Goal: Book appointment/travel/reservation

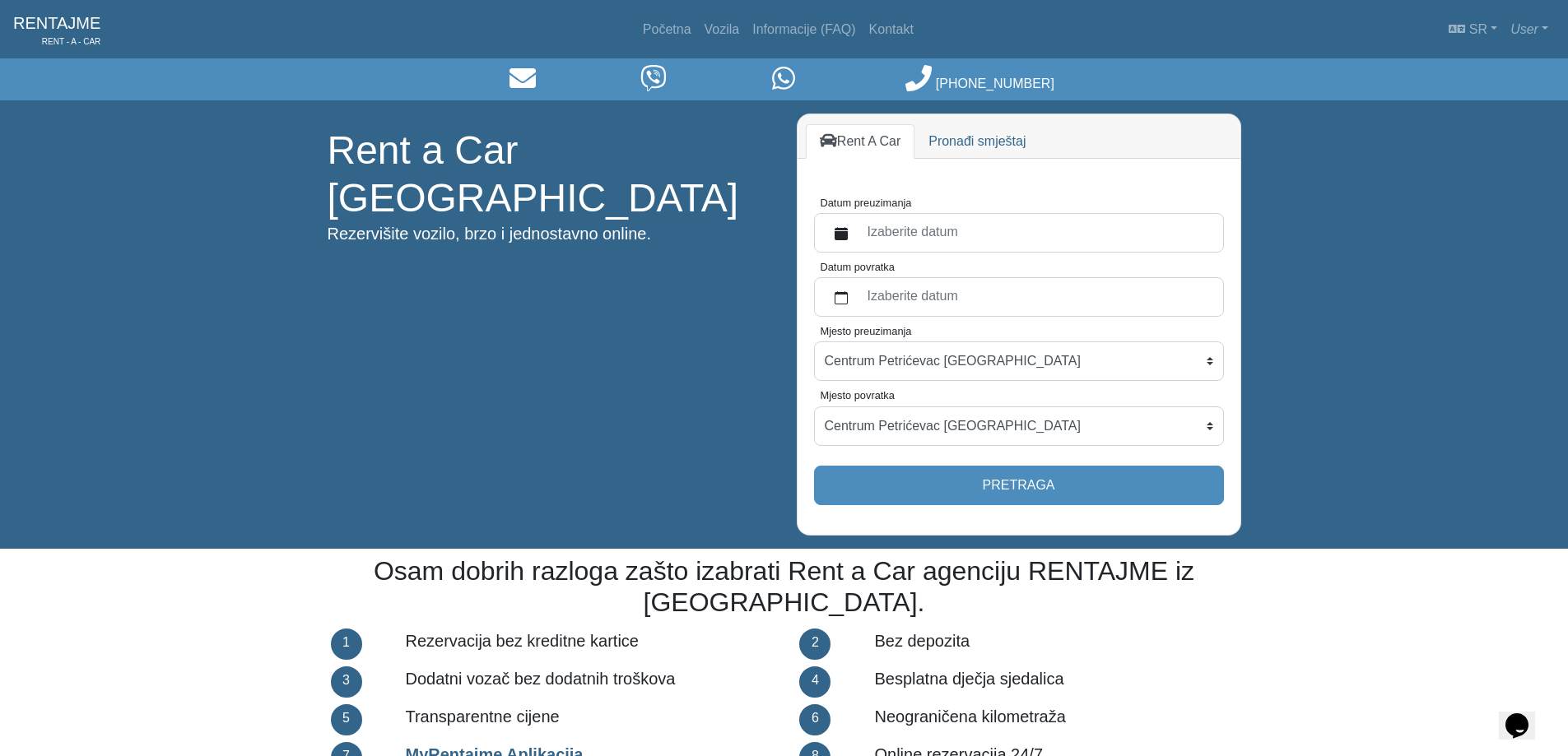
click at [914, 232] on label "Izaberite datum" at bounding box center [1035, 233] width 355 height 30
click at [858, 232] on button "Datum preuzimanja" at bounding box center [841, 233] width 33 height 30
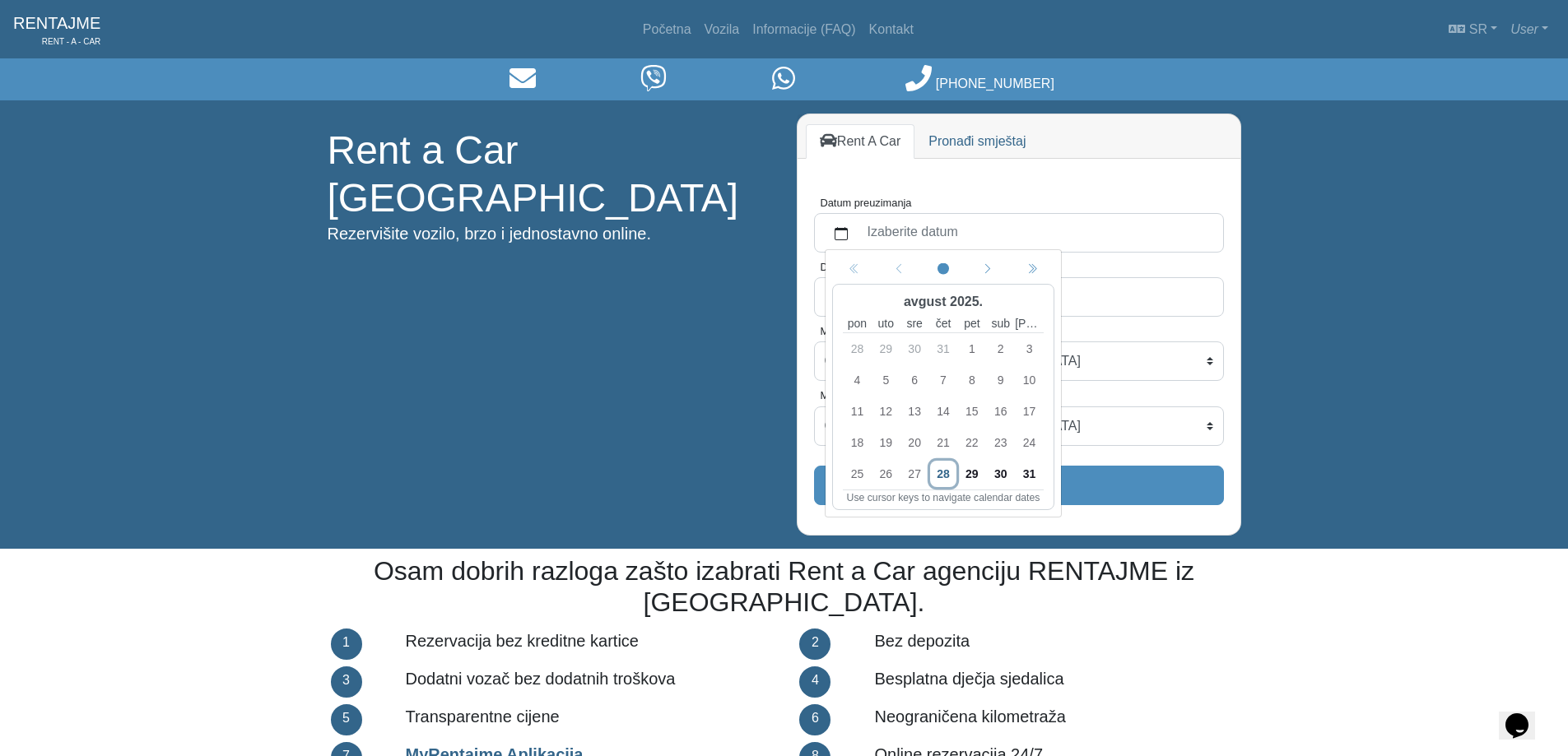
click at [985, 472] on div "29" at bounding box center [972, 474] width 29 height 32
click at [994, 472] on span "30" at bounding box center [1000, 474] width 27 height 27
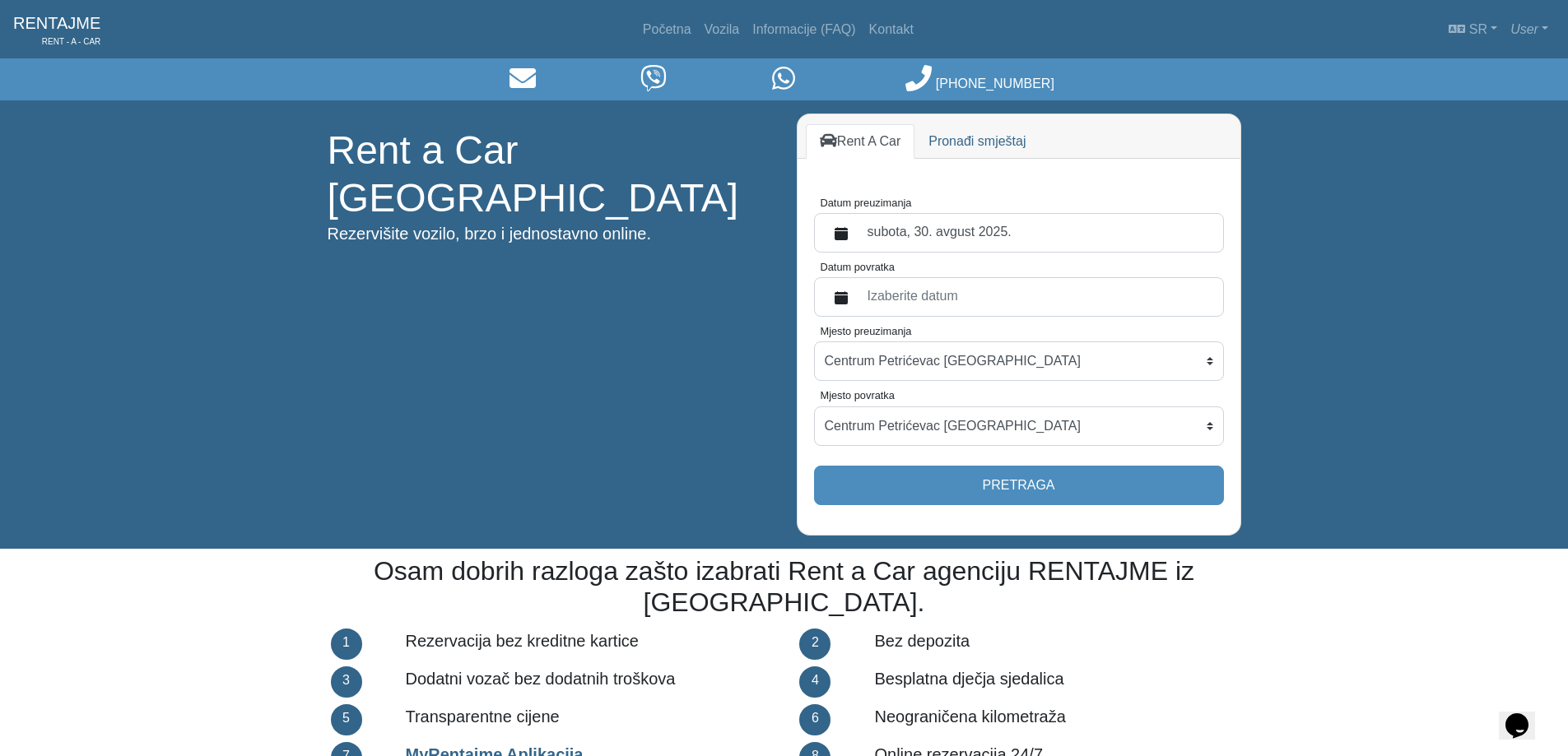
click at [977, 299] on label "Izaberite datum" at bounding box center [1035, 297] width 355 height 30
click at [858, 299] on button "Datum povratka" at bounding box center [841, 297] width 33 height 30
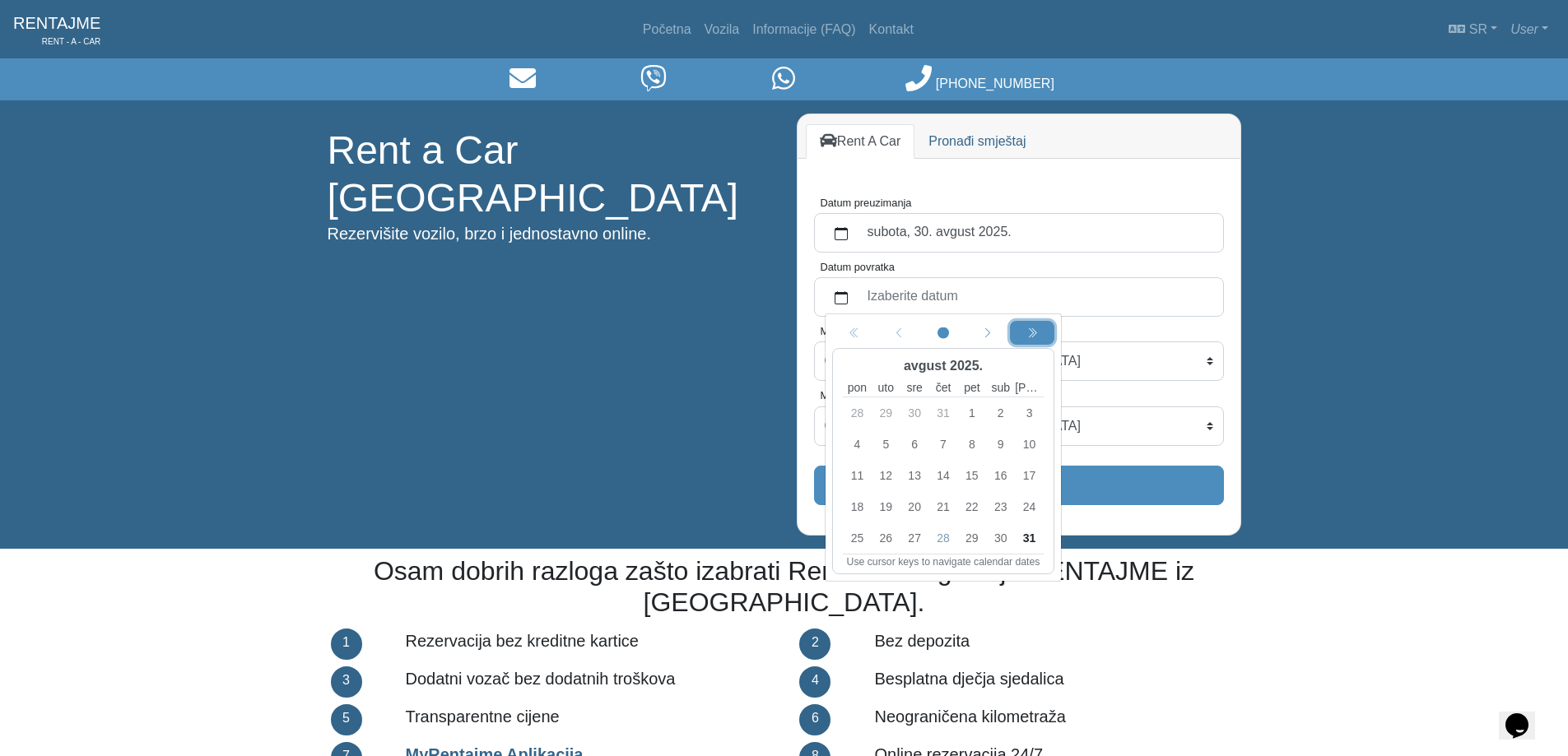
click at [1041, 331] on div "Next year" at bounding box center [1032, 333] width 38 height 17
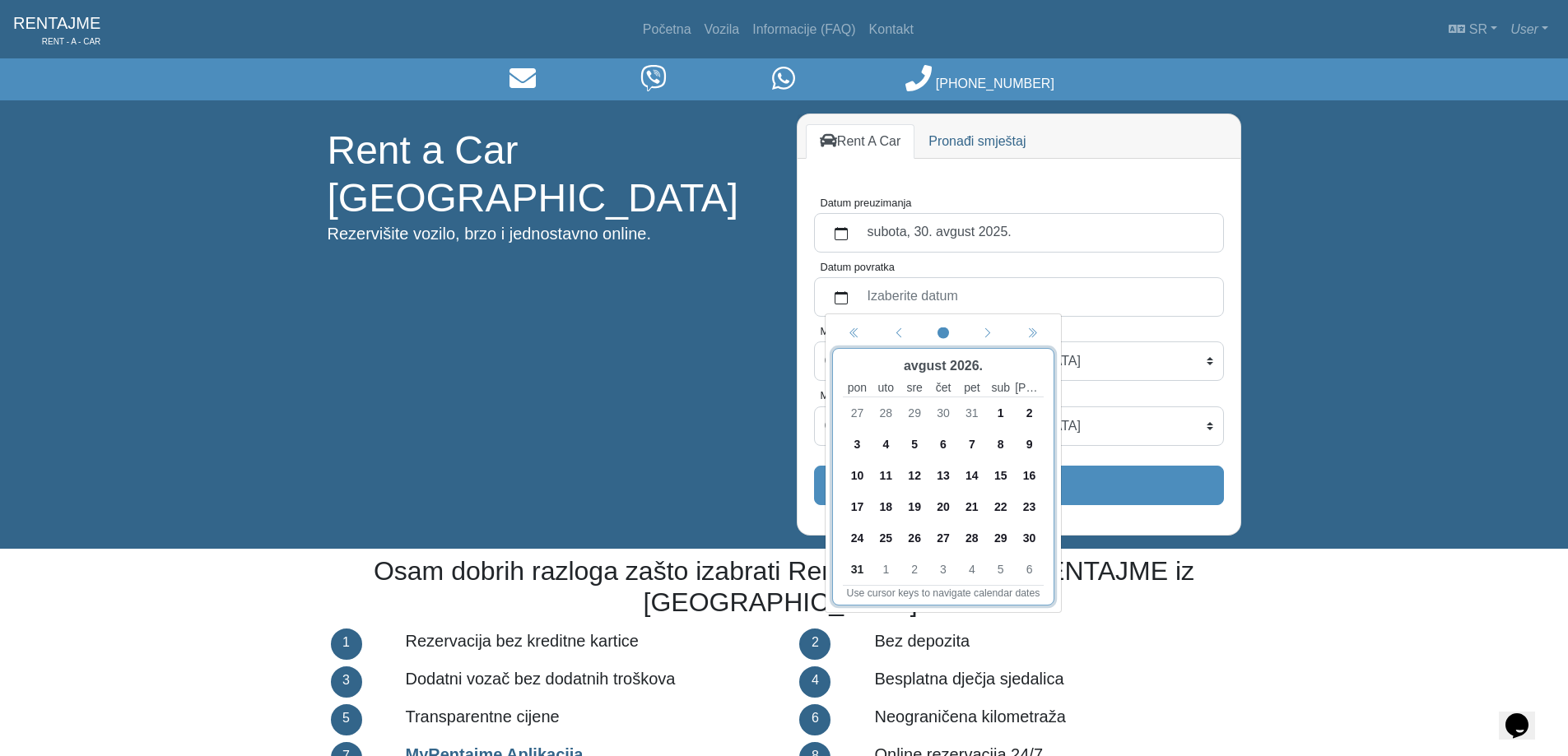
click at [914, 439] on span "5" at bounding box center [914, 444] width 27 height 27
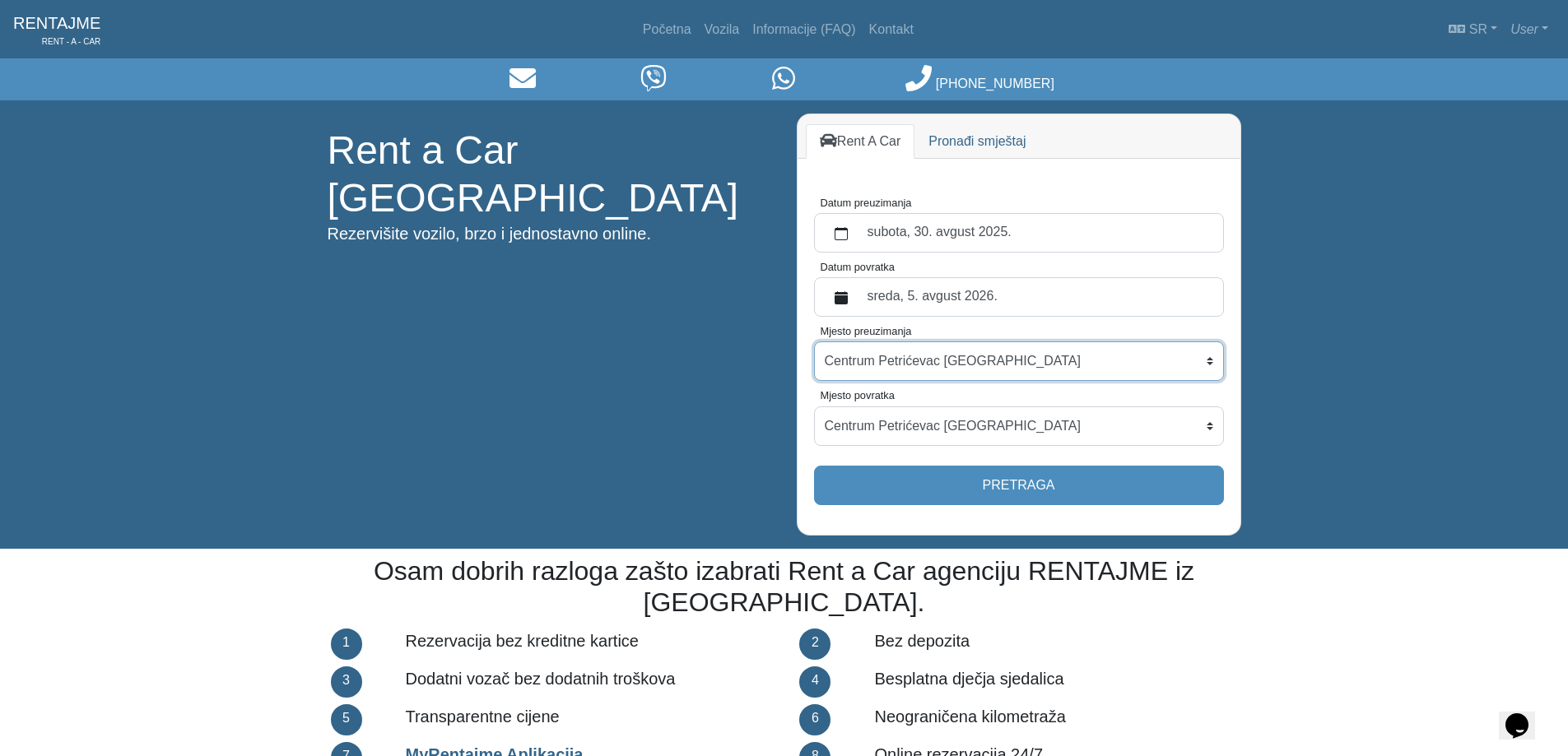
click at [939, 355] on select "Centrum Petrićevac [GEOGRAPHIC_DATA] Po dogovoru ([GEOGRAPHIC_DATA]) [GEOGRAPHI…" at bounding box center [1018, 361] width 410 height 39
select select "BanjaLukaPoDogovoru"
click at [814, 342] on select "Centrum Petrićevac [GEOGRAPHIC_DATA] Po dogovoru ([GEOGRAPHIC_DATA]) [GEOGRAPHI…" at bounding box center [1018, 361] width 410 height 39
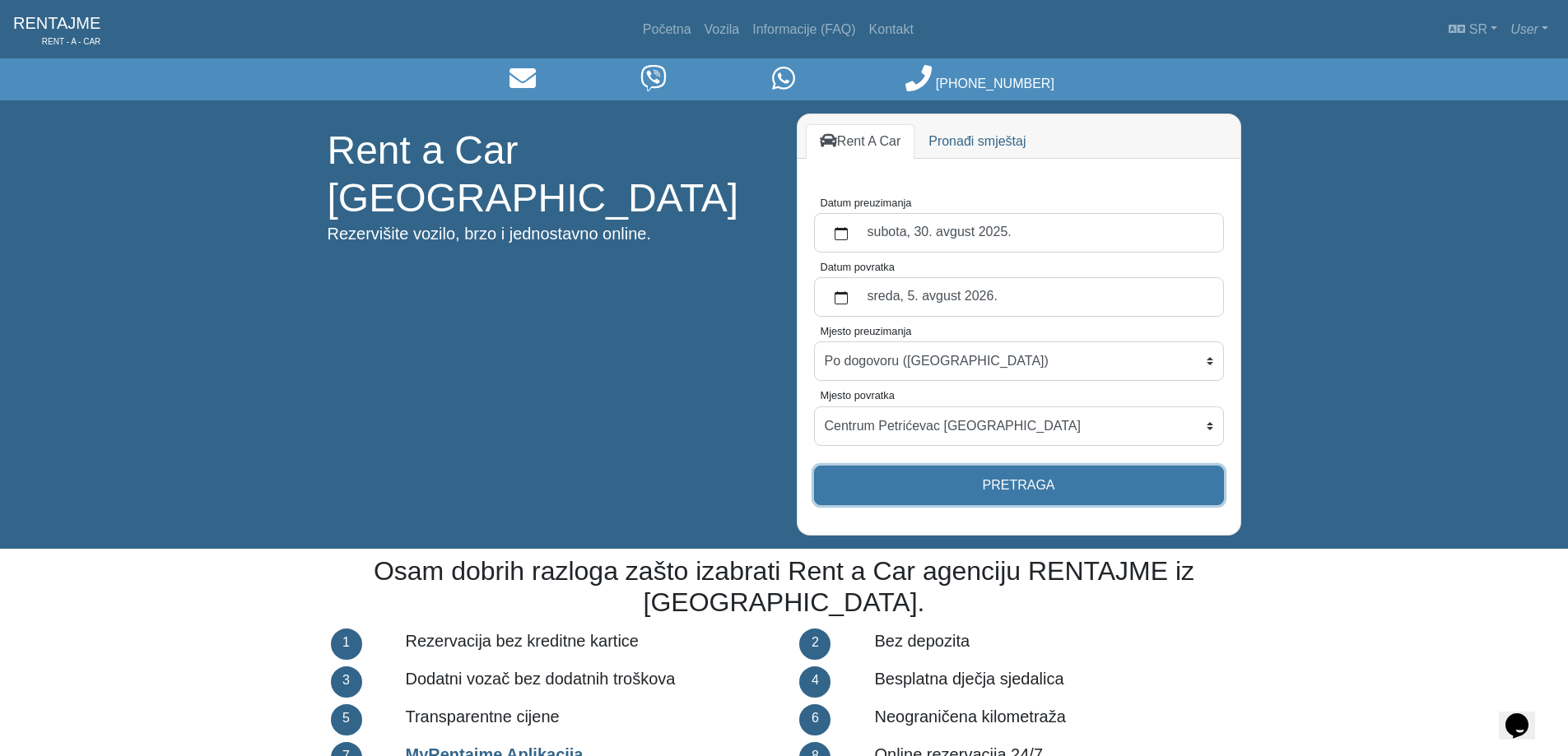
click at [888, 472] on button "Pretraga" at bounding box center [1018, 485] width 410 height 39
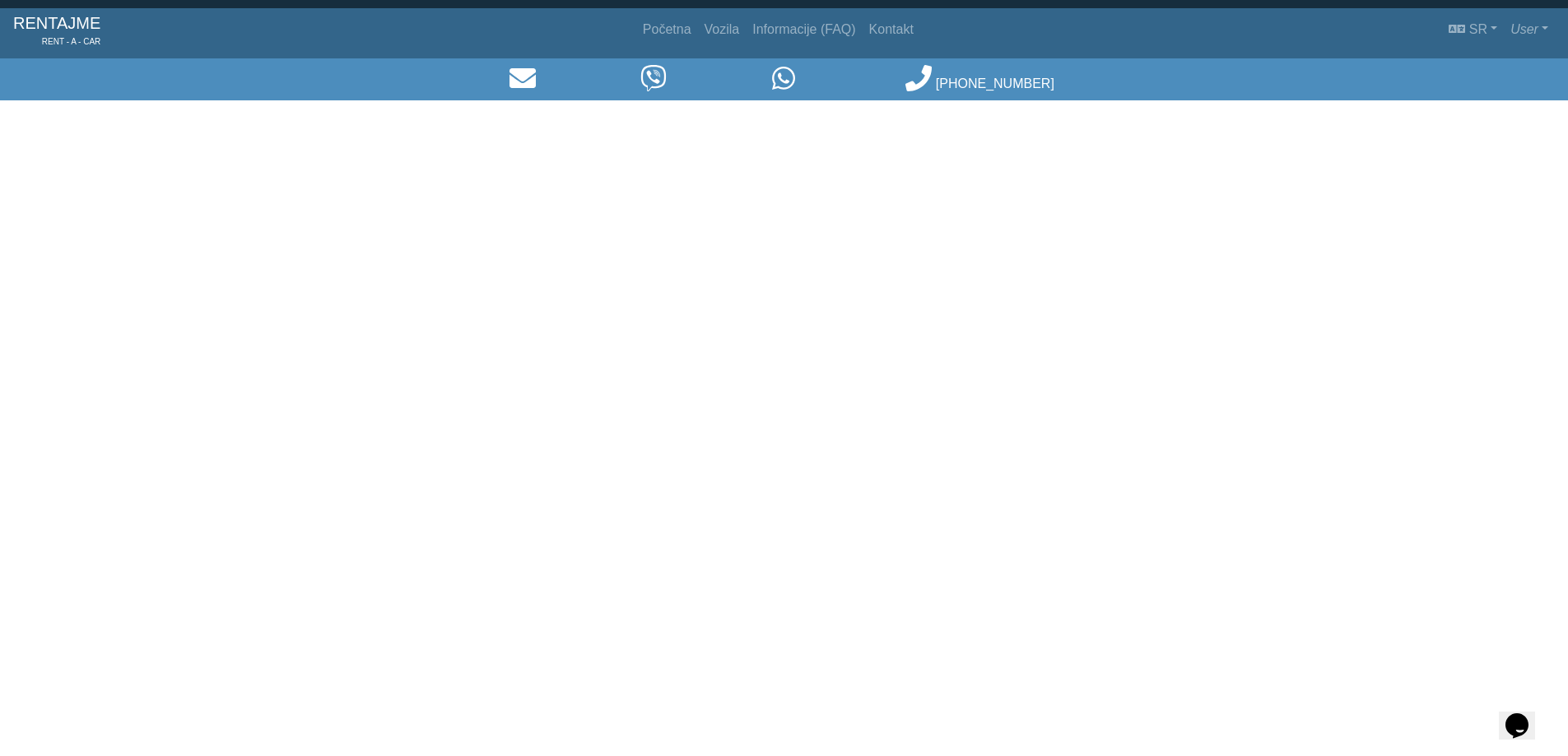
select select "BanjaLukaPoDogovoru"
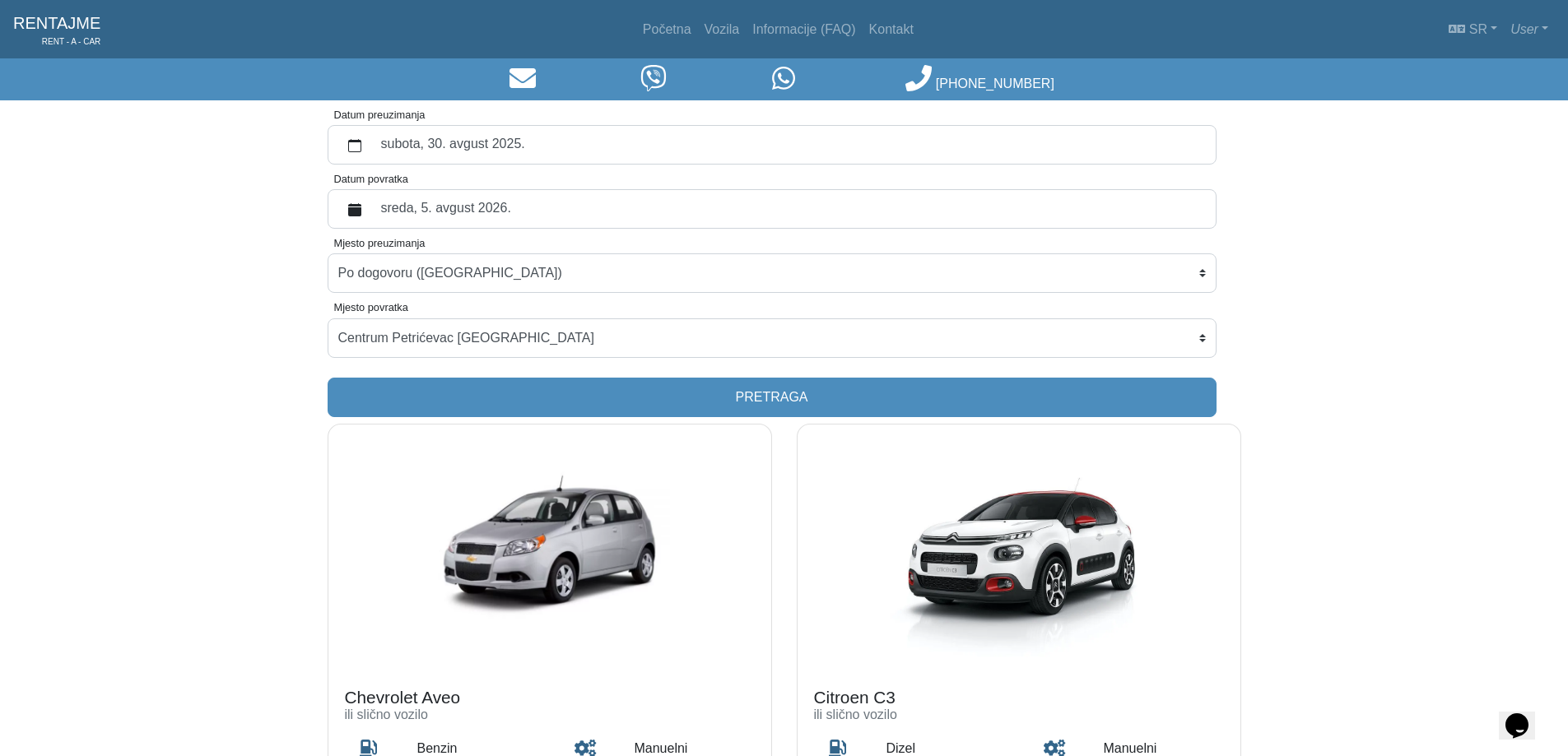
click at [438, 210] on label "sreda, 5. avgust 2026." at bounding box center [788, 209] width 834 height 30
click at [371, 210] on button "Datum povratka" at bounding box center [355, 209] width 33 height 30
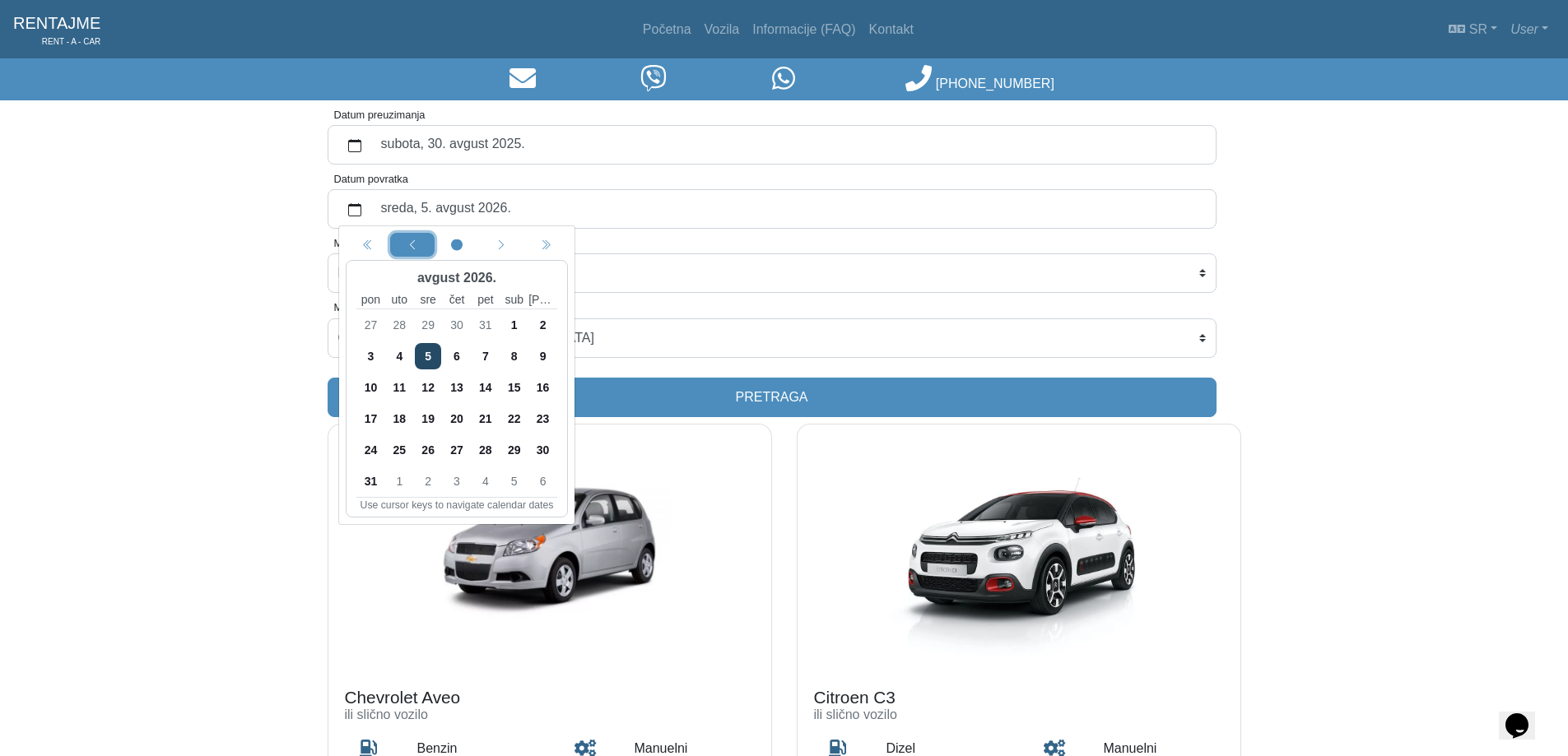
click at [393, 242] on div "Previous month" at bounding box center [413, 245] width 38 height 17
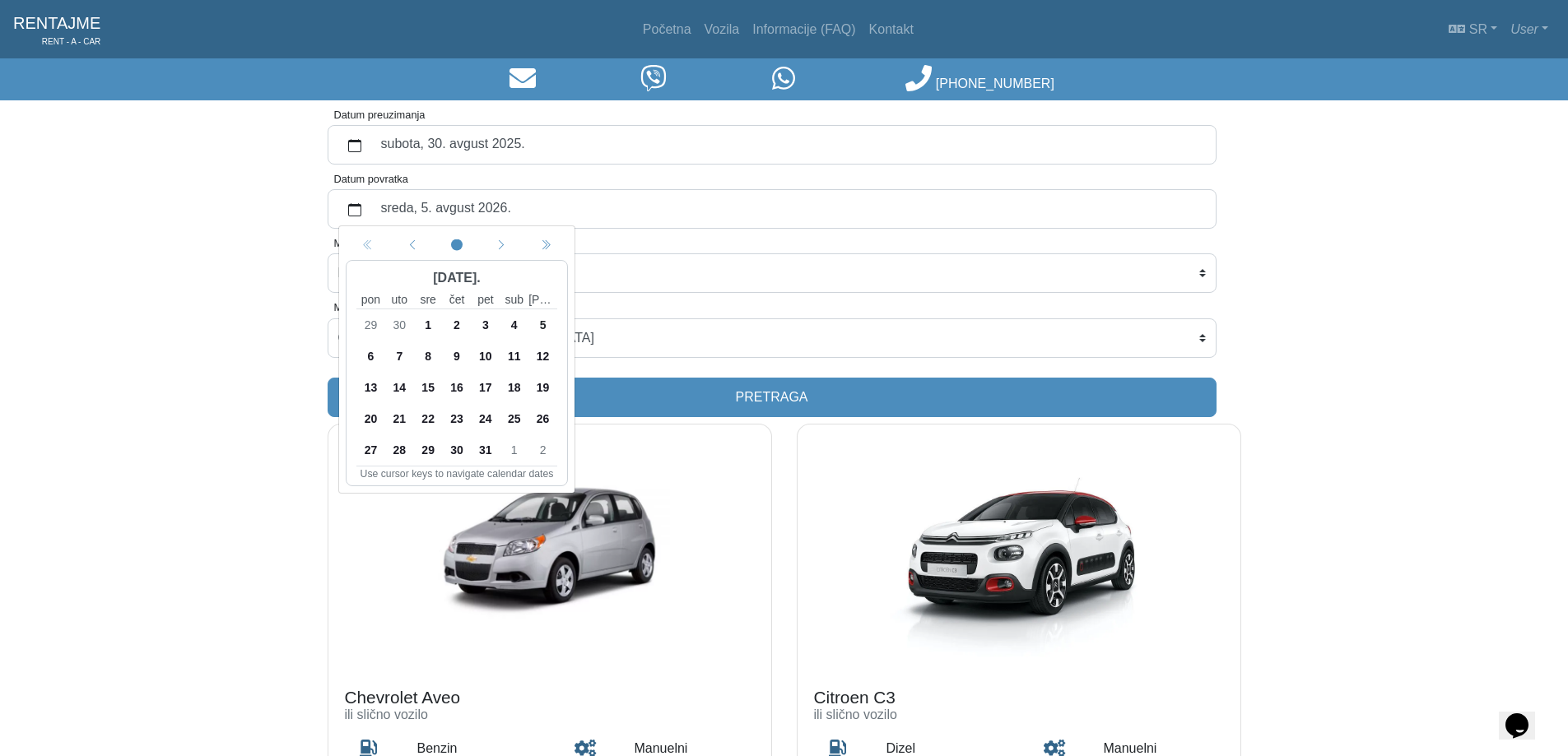
click at [370, 248] on div "Calendar navigation" at bounding box center [457, 245] width 222 height 24
click at [460, 242] on circle "circle fill" at bounding box center [457, 245] width 12 height 12
click at [508, 241] on div "Next month" at bounding box center [502, 245] width 38 height 17
click at [399, 240] on div "Previous month" at bounding box center [413, 245] width 38 height 17
click at [502, 205] on label "sreda, 5. avgust 2026." at bounding box center [788, 209] width 834 height 30
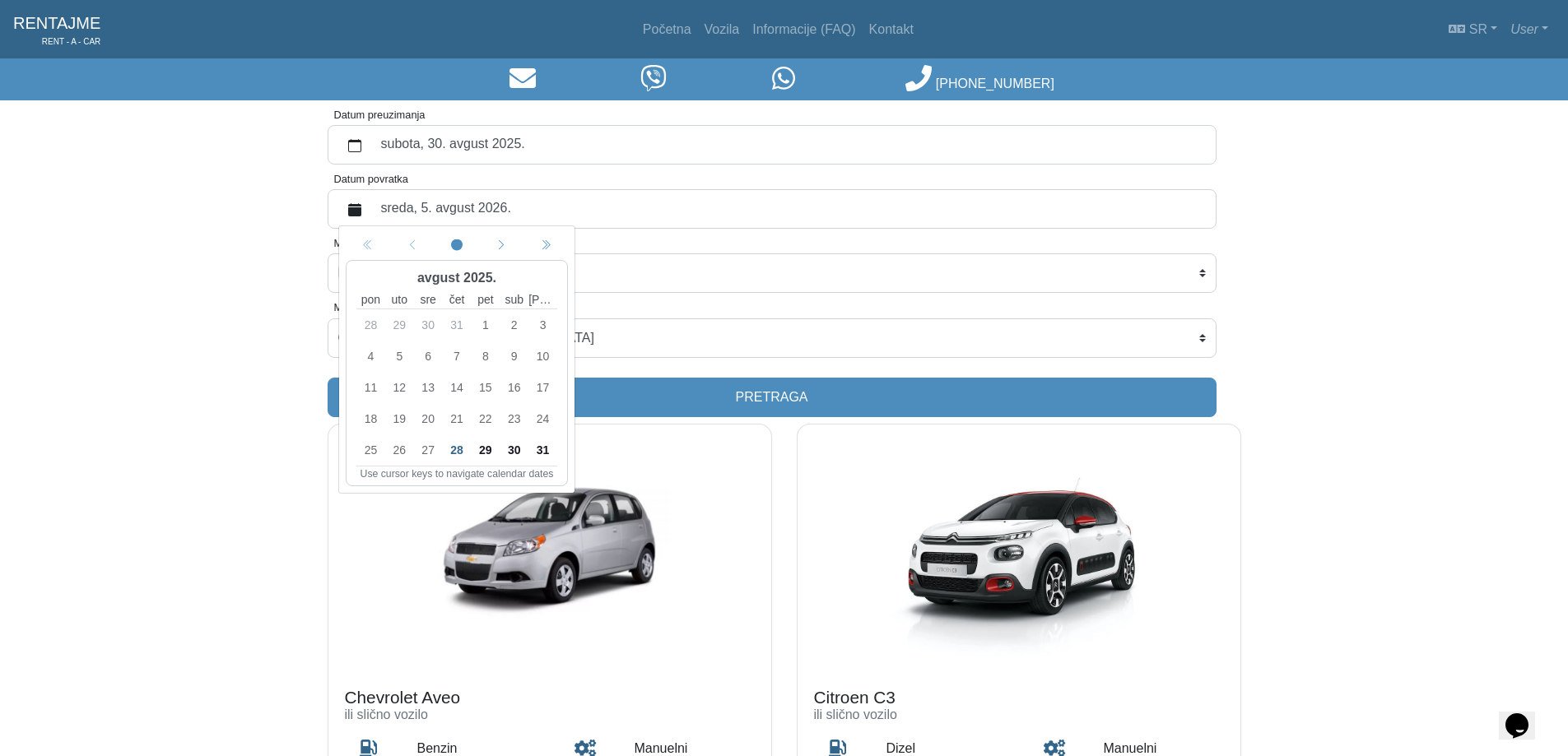
click at [371, 205] on button "Datum povratka" at bounding box center [355, 209] width 33 height 30
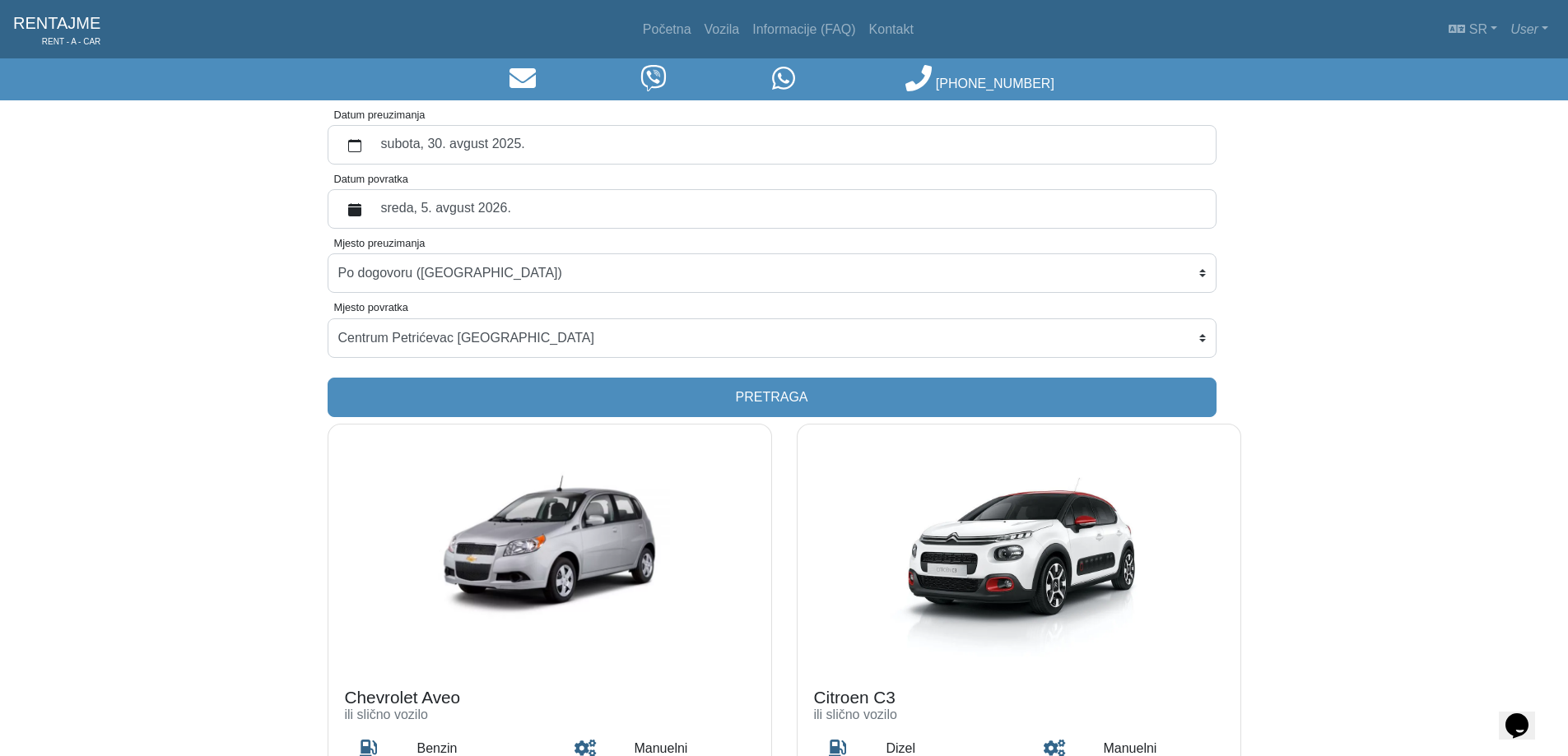
click at [502, 205] on label "sreda, 5. avgust 2026." at bounding box center [788, 209] width 834 height 30
click at [371, 205] on button "Datum povratka" at bounding box center [355, 209] width 33 height 30
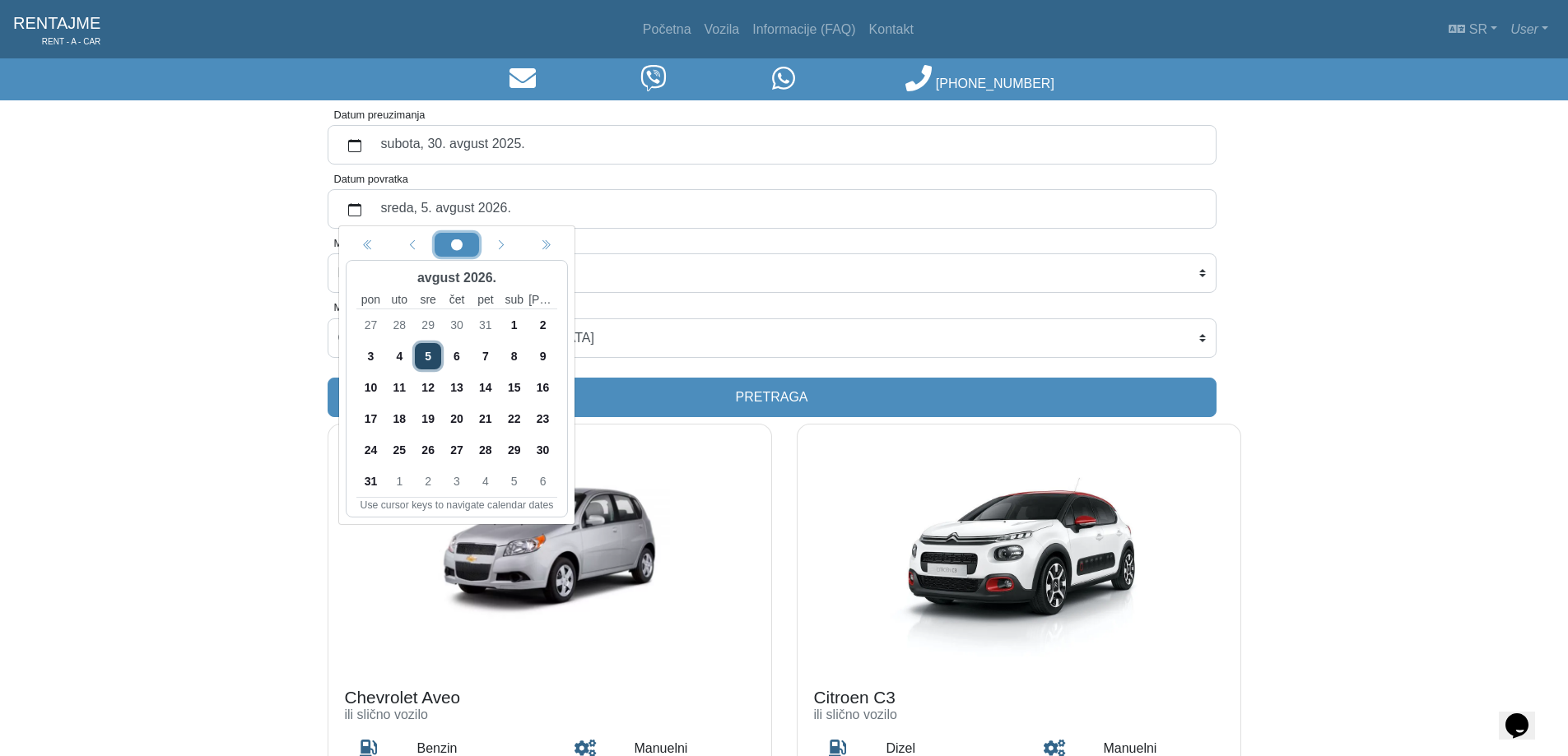
click at [459, 245] on circle "circle fill" at bounding box center [457, 245] width 12 height 12
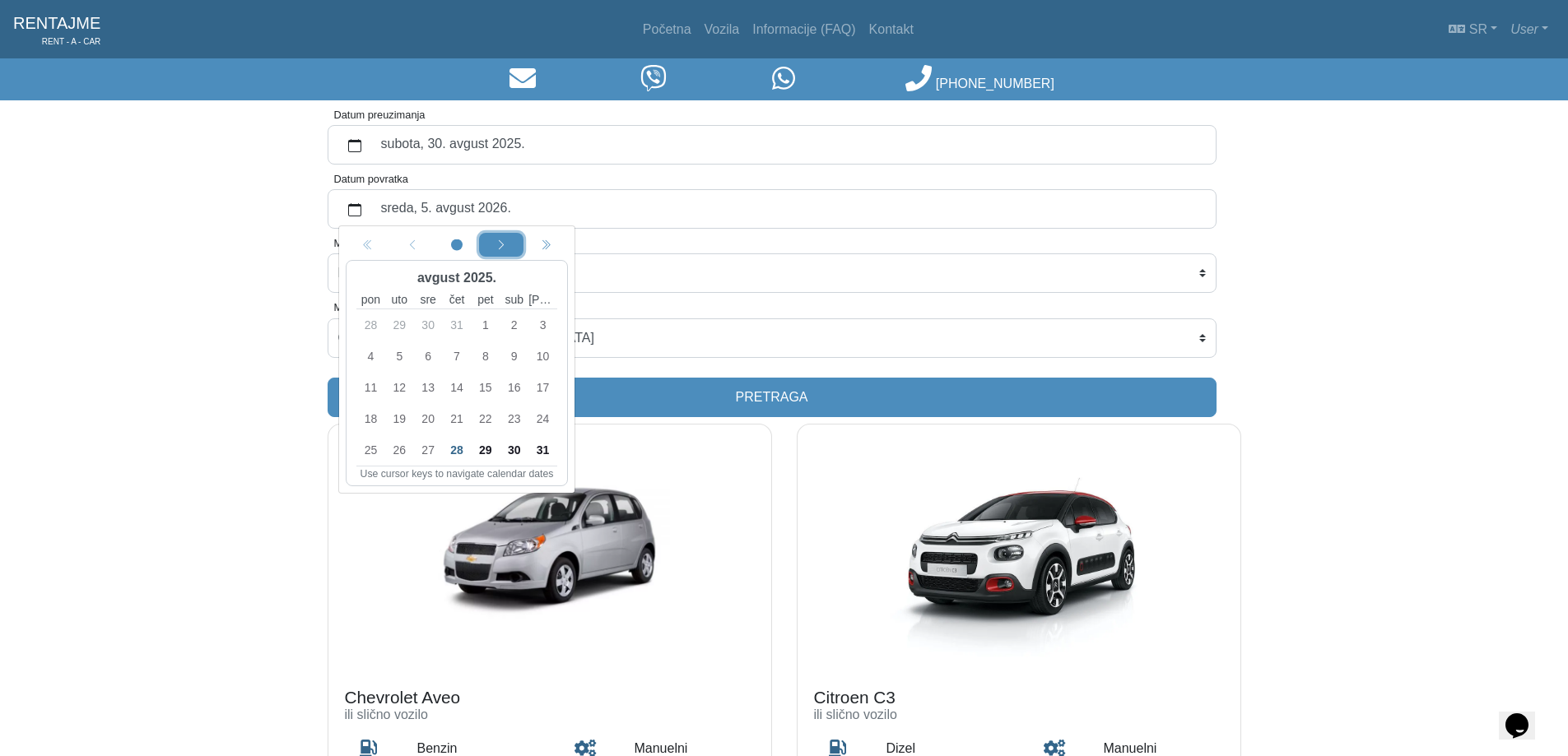
click at [499, 245] on icon "chevron left" at bounding box center [502, 246] width 12 height 12
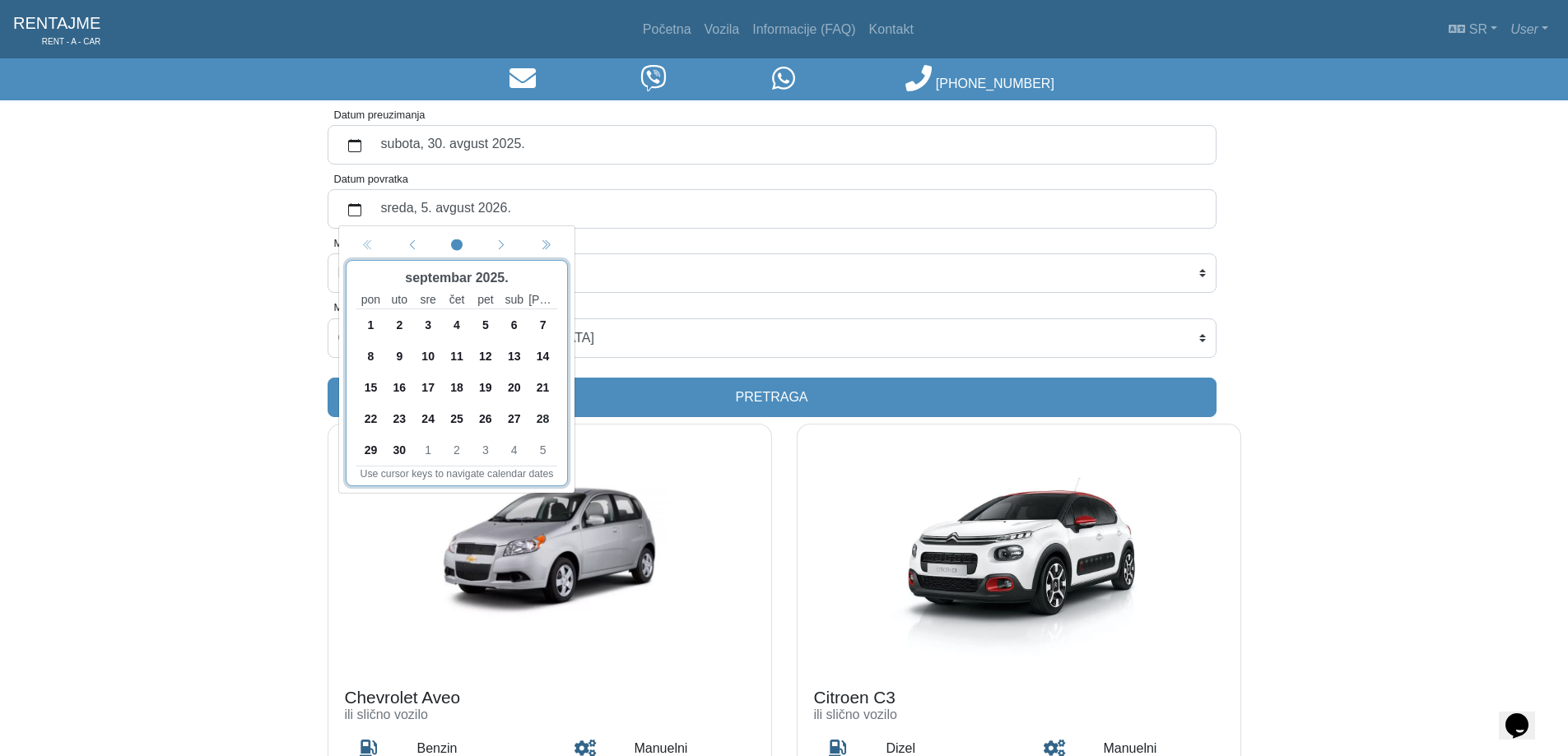
click at [433, 316] on span "3" at bounding box center [428, 325] width 27 height 27
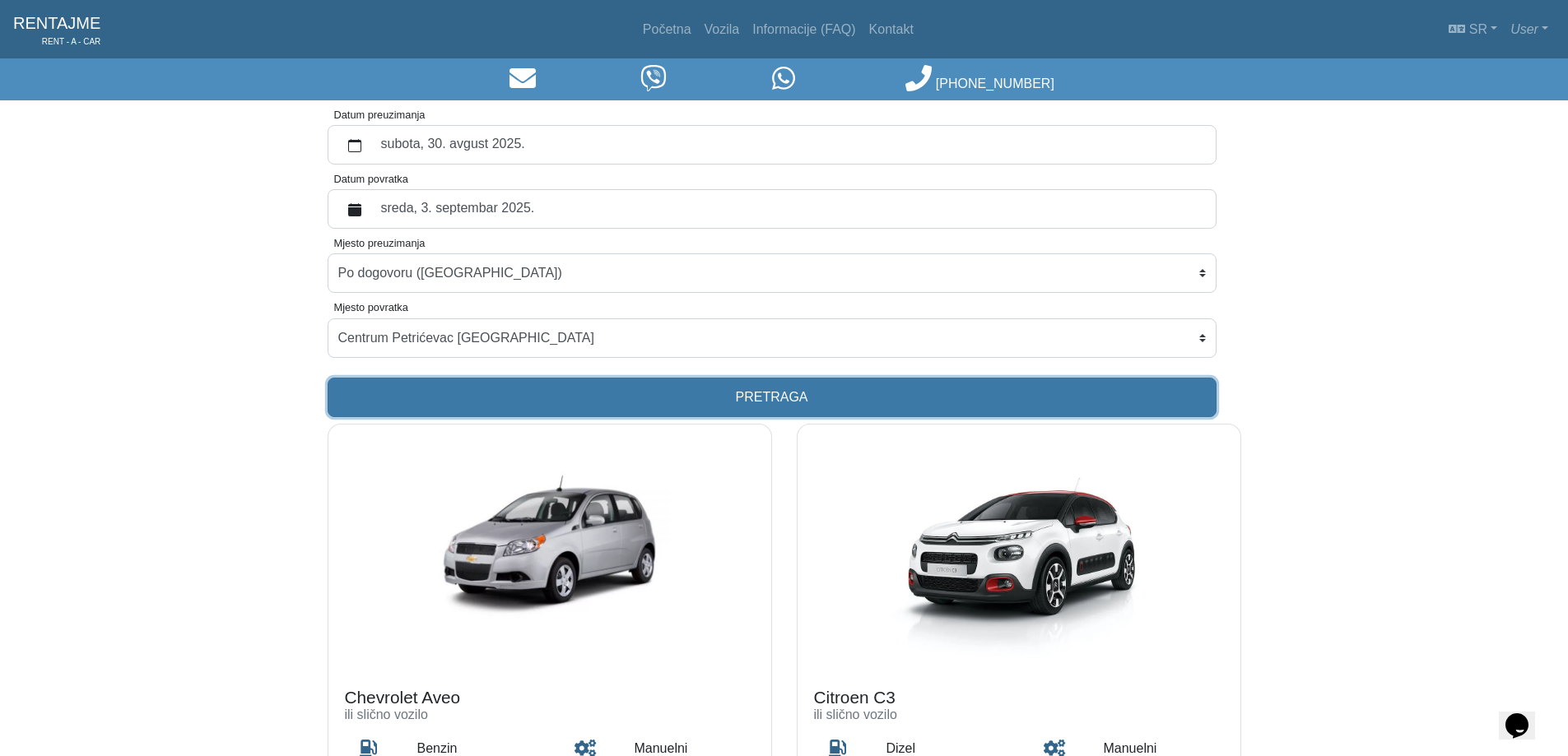
click at [656, 393] on button "Pretraga" at bounding box center [772, 397] width 888 height 39
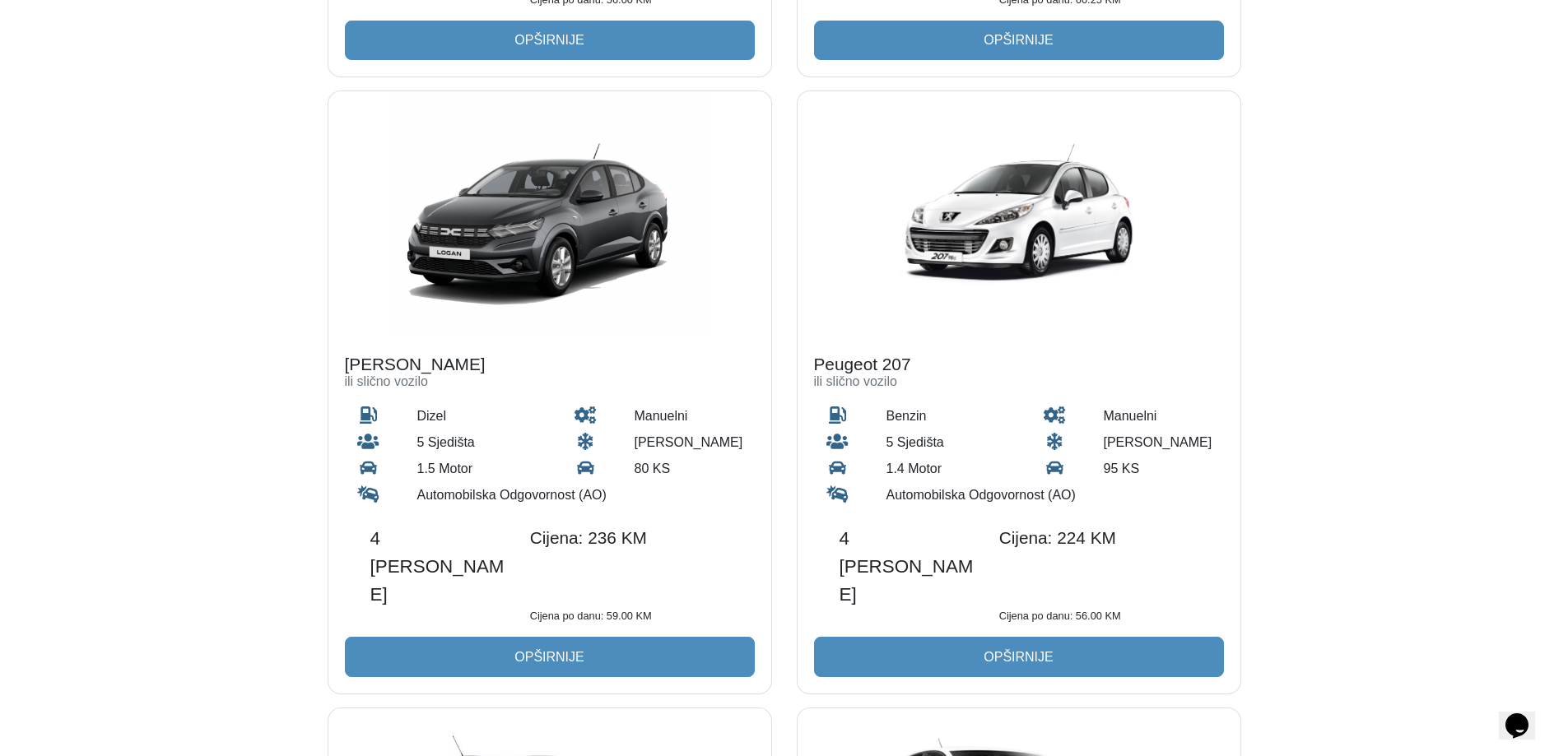
scroll to position [905, 0]
